Goal: Information Seeking & Learning: Find specific fact

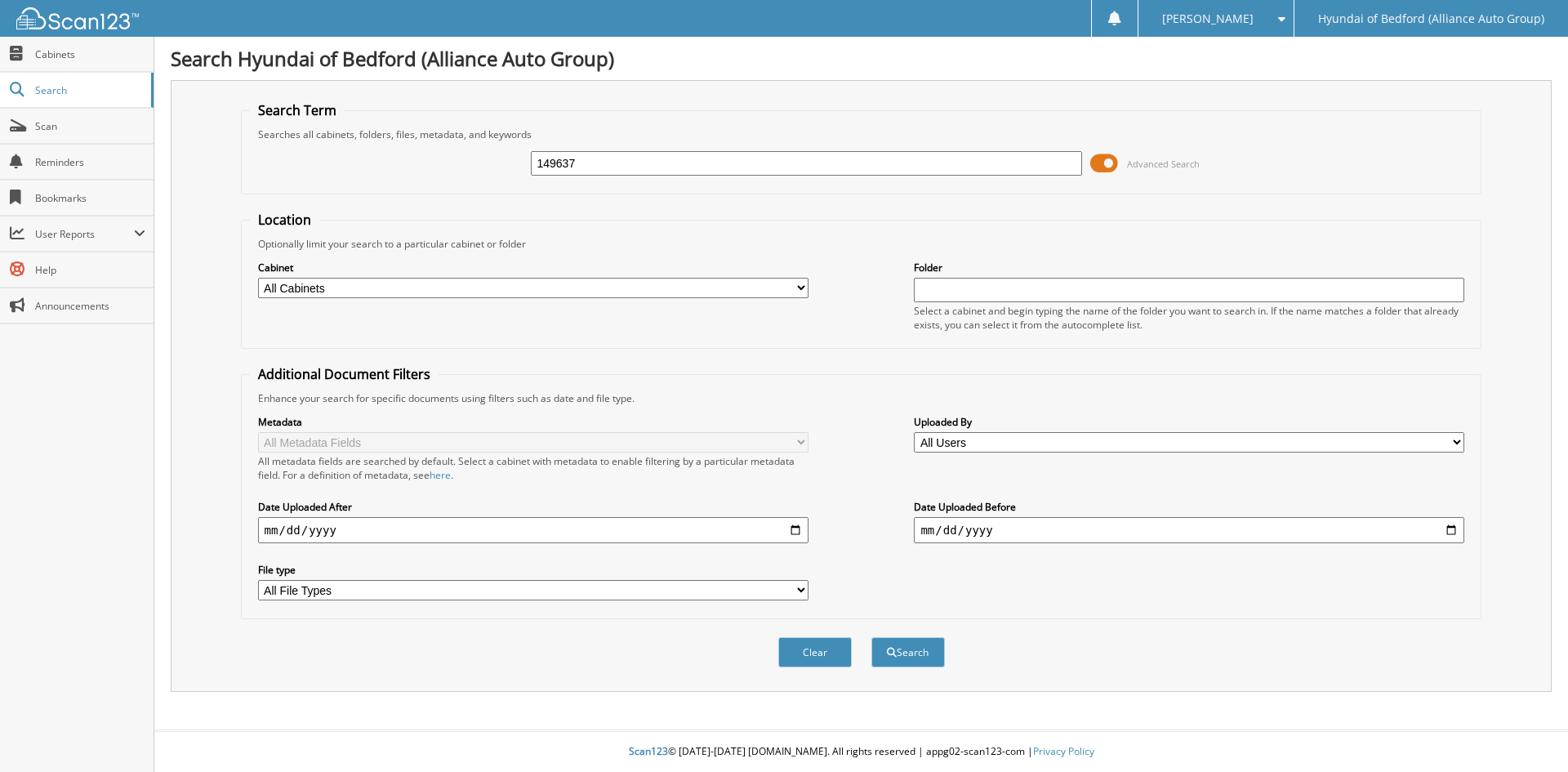
type input "149637"
click at [871, 637] on button "Search" at bounding box center [908, 652] width 74 height 30
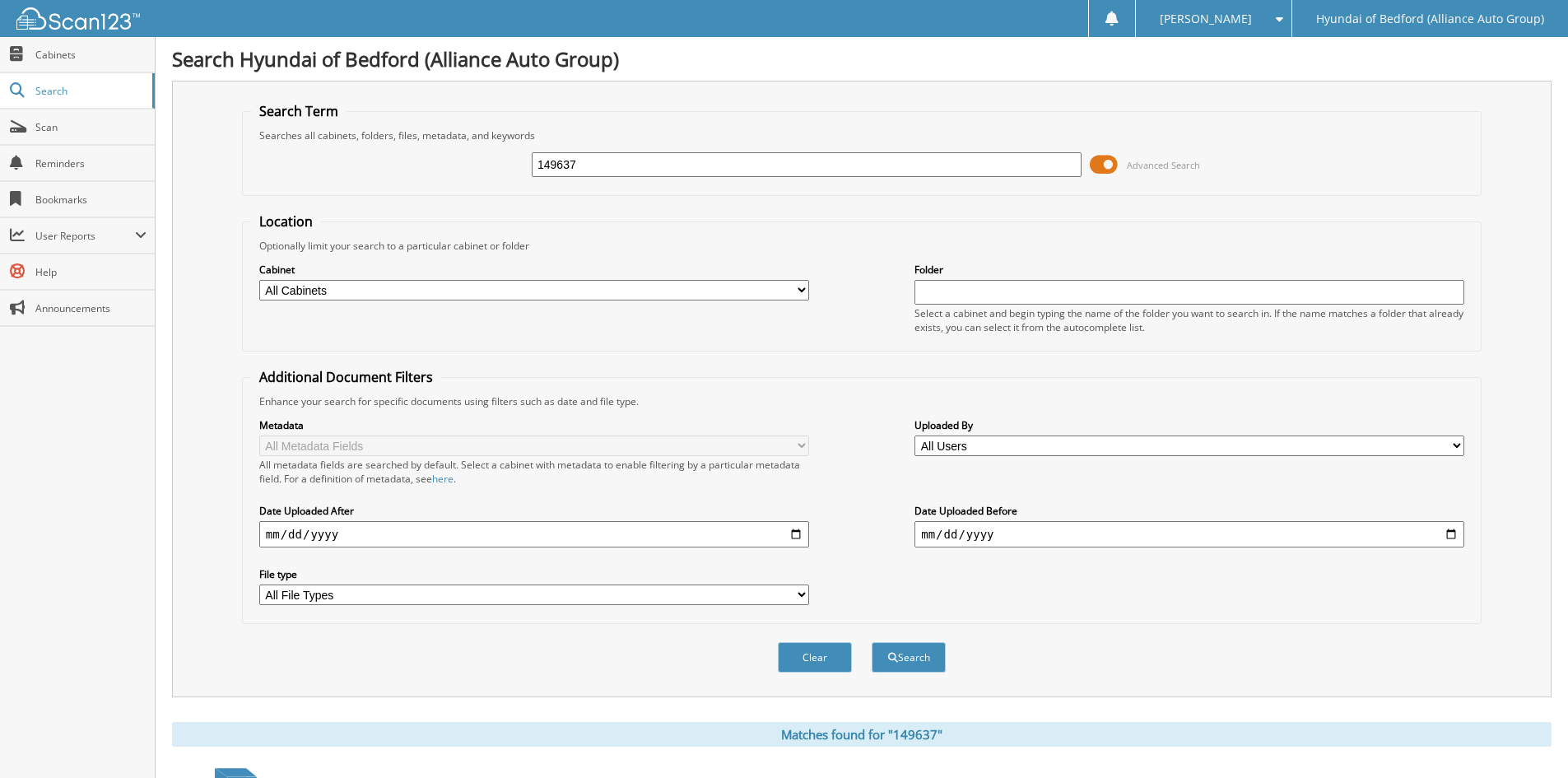
click at [582, 169] on input "149637" at bounding box center [806, 164] width 550 height 25
click at [872, 642] on button "Search" at bounding box center [909, 657] width 74 height 30
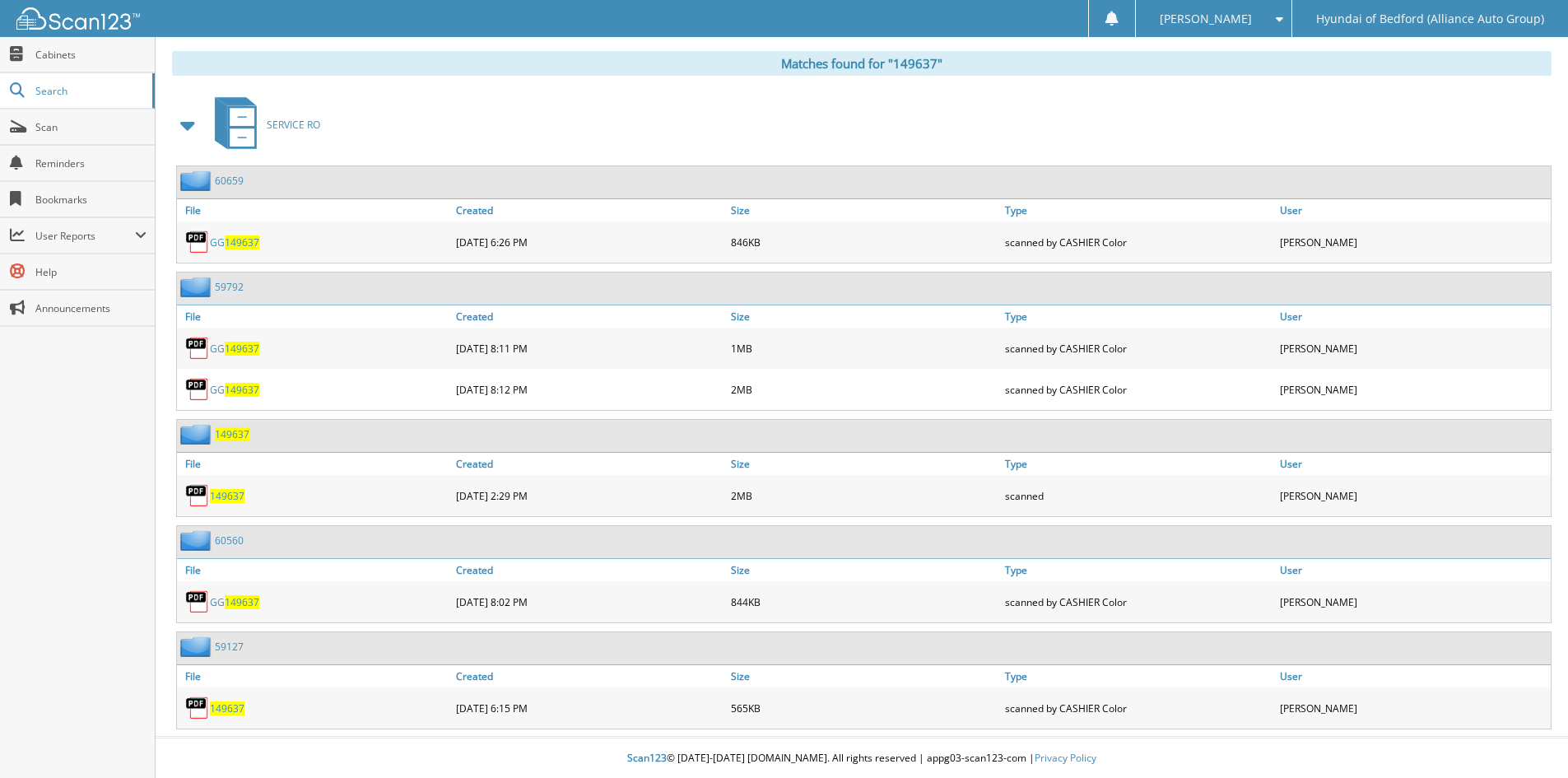
scroll to position [673, 0]
click at [226, 496] on span "149637" at bounding box center [227, 495] width 35 height 14
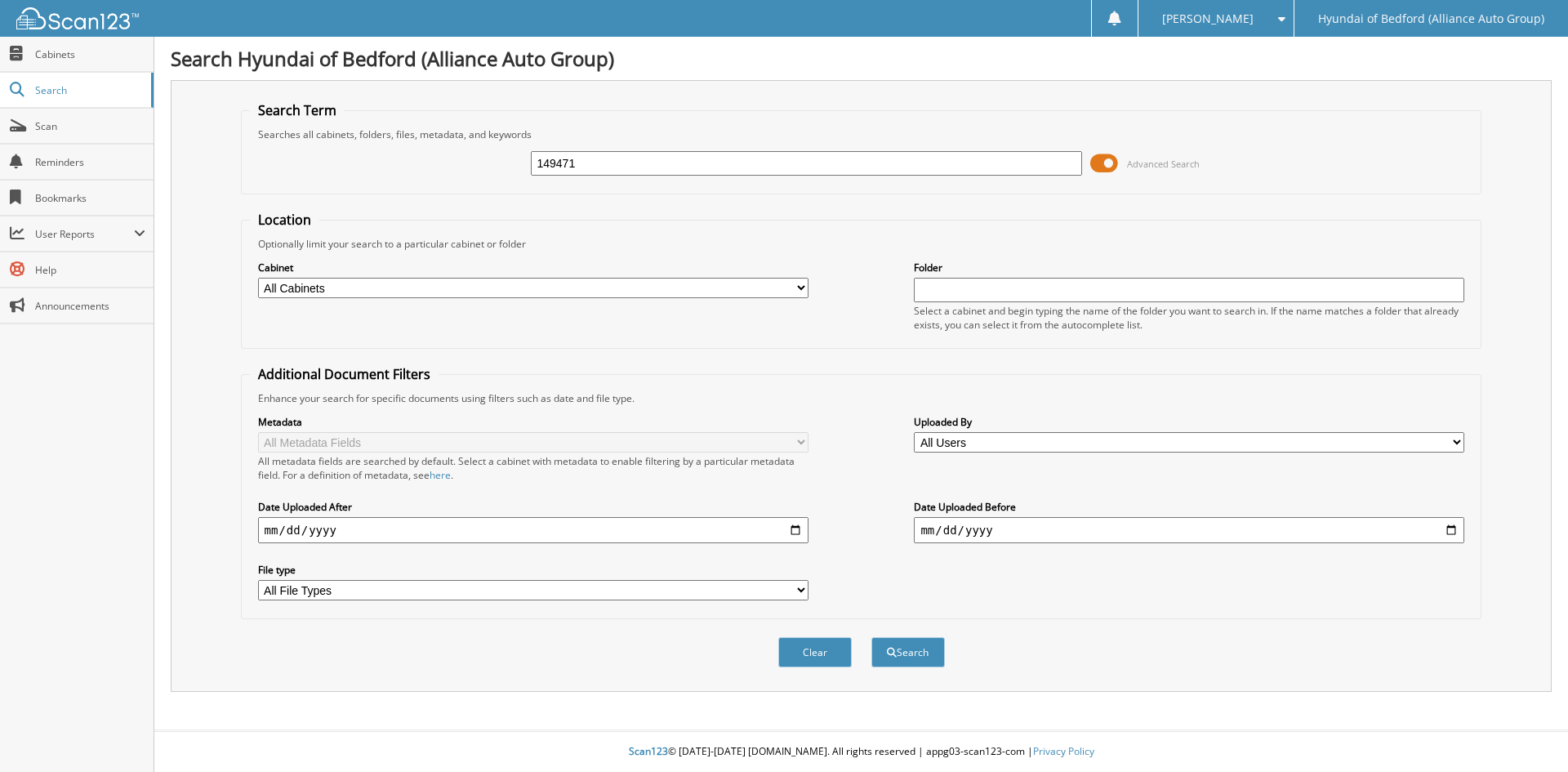
type input "149471"
click at [871, 637] on button "Search" at bounding box center [908, 652] width 74 height 30
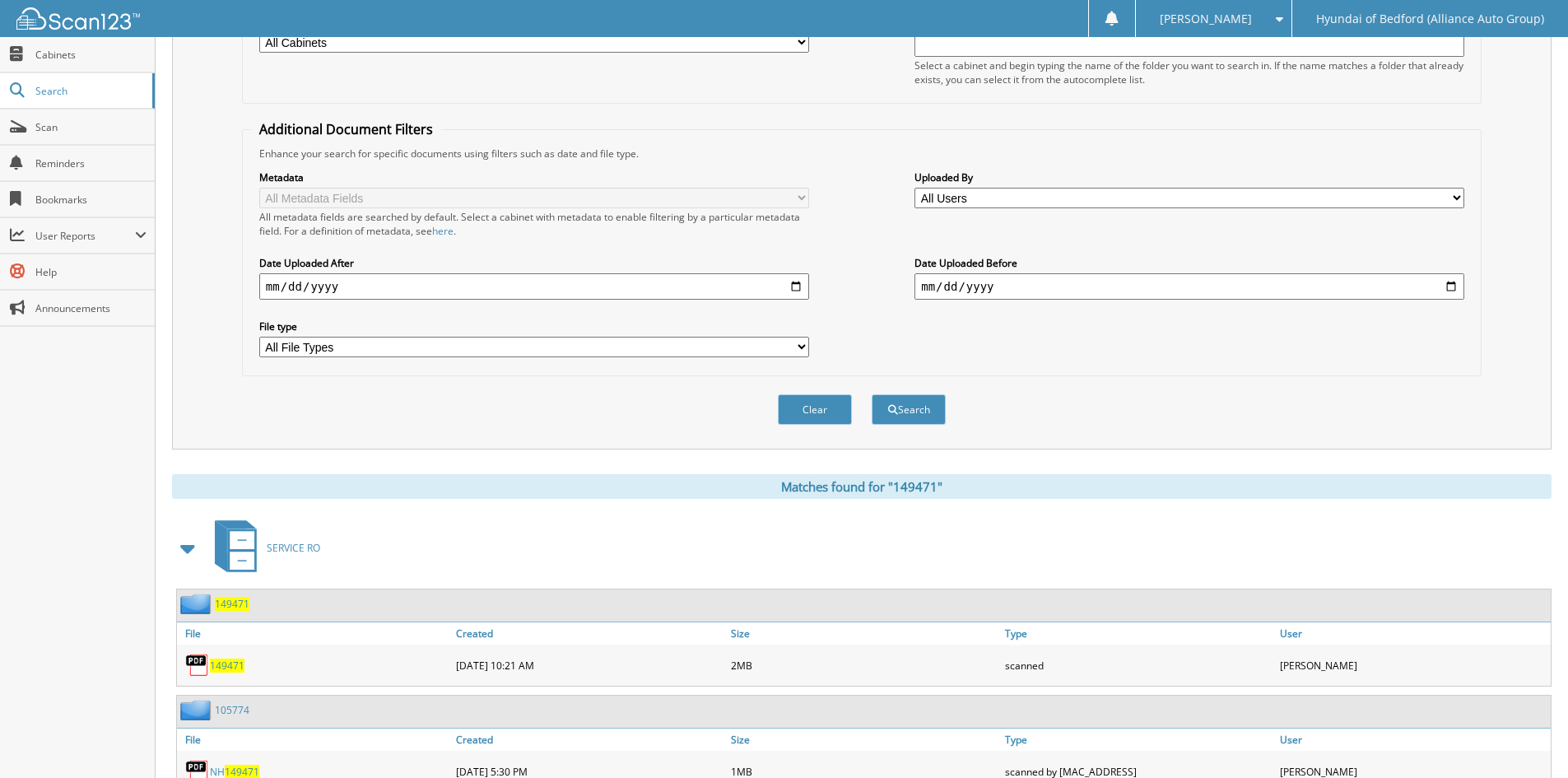
scroll to position [313, 0]
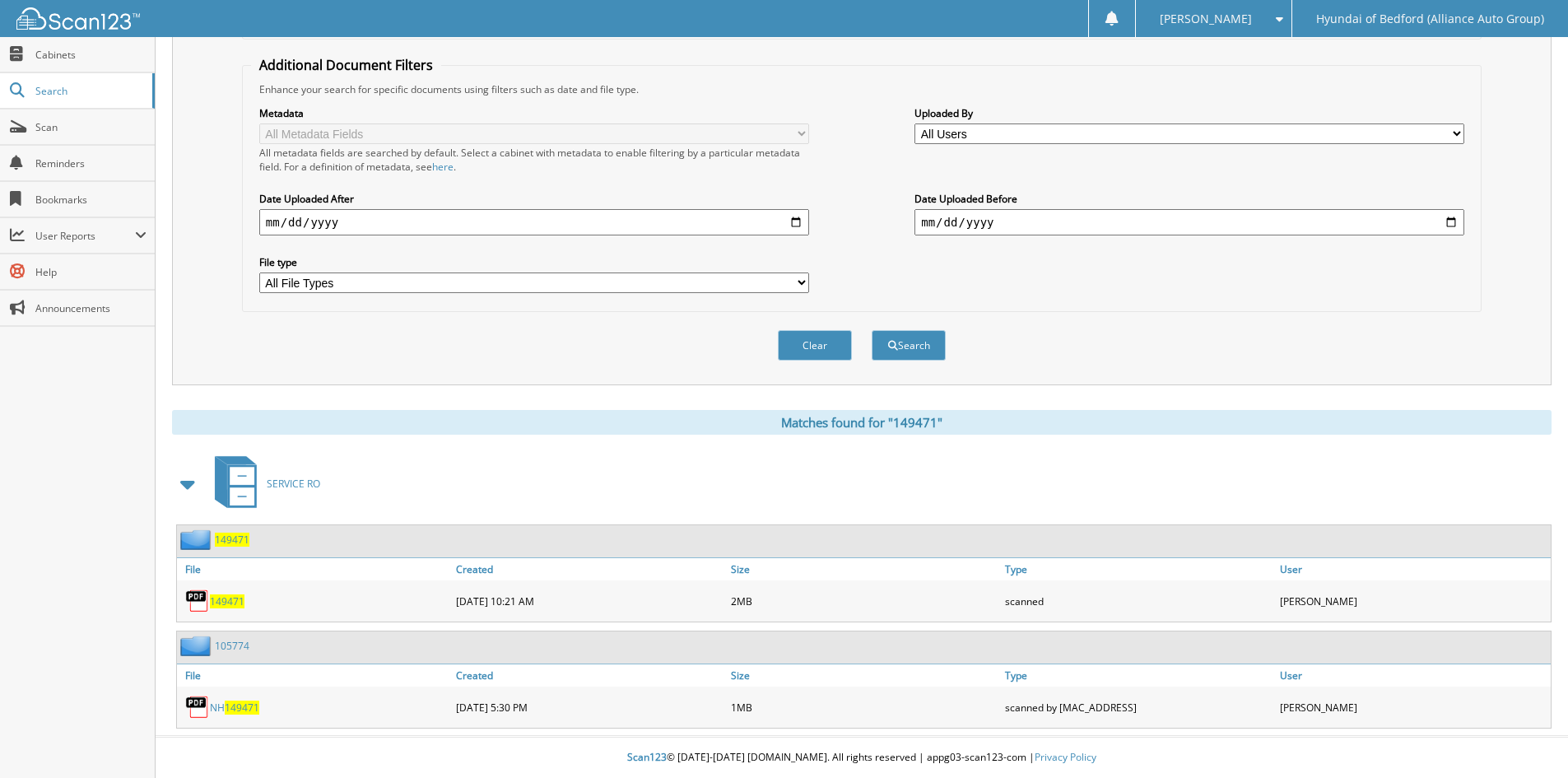
click at [224, 603] on span "149471" at bounding box center [227, 601] width 35 height 14
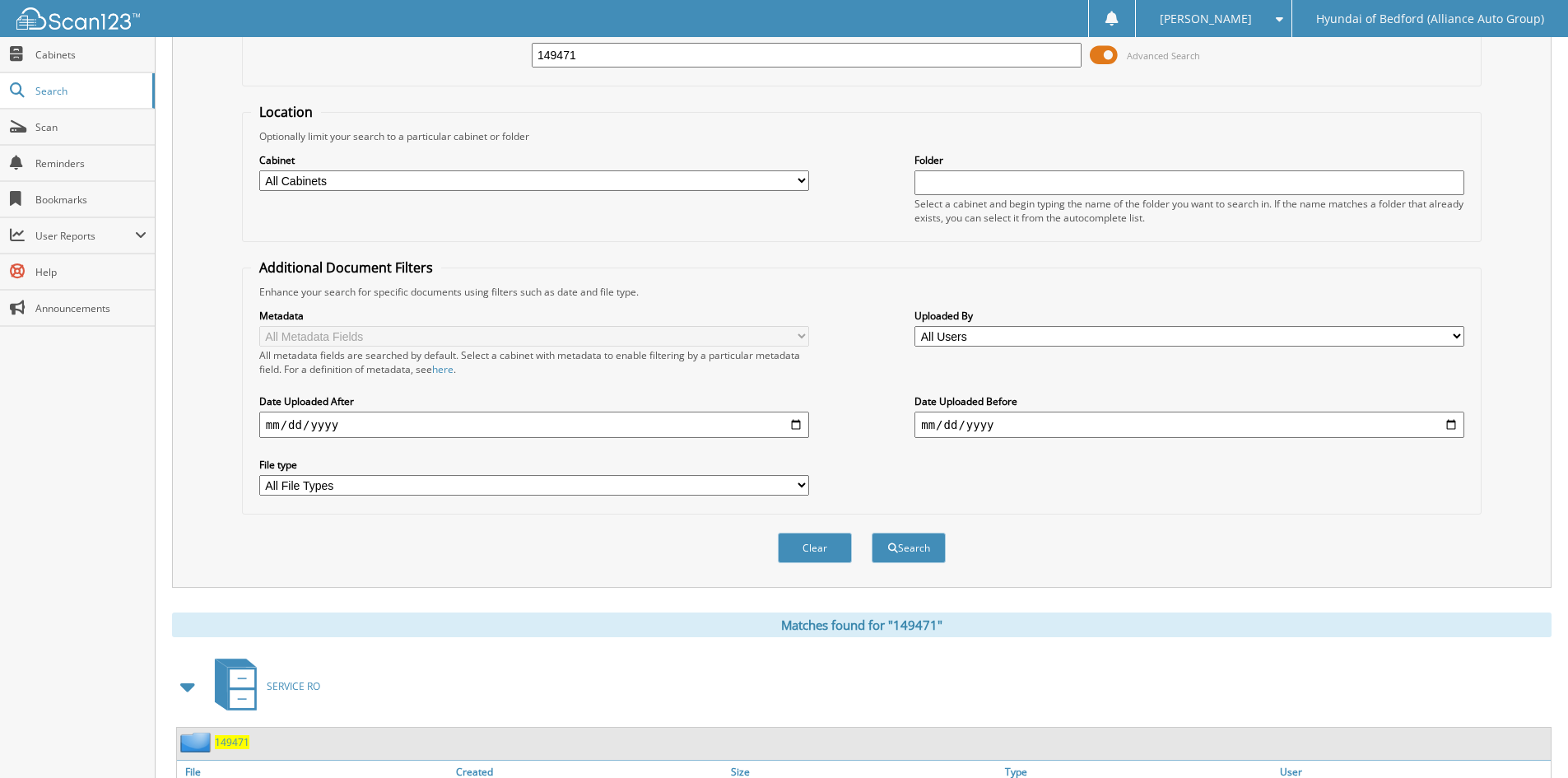
scroll to position [0, 0]
